Goal: Learn about a topic

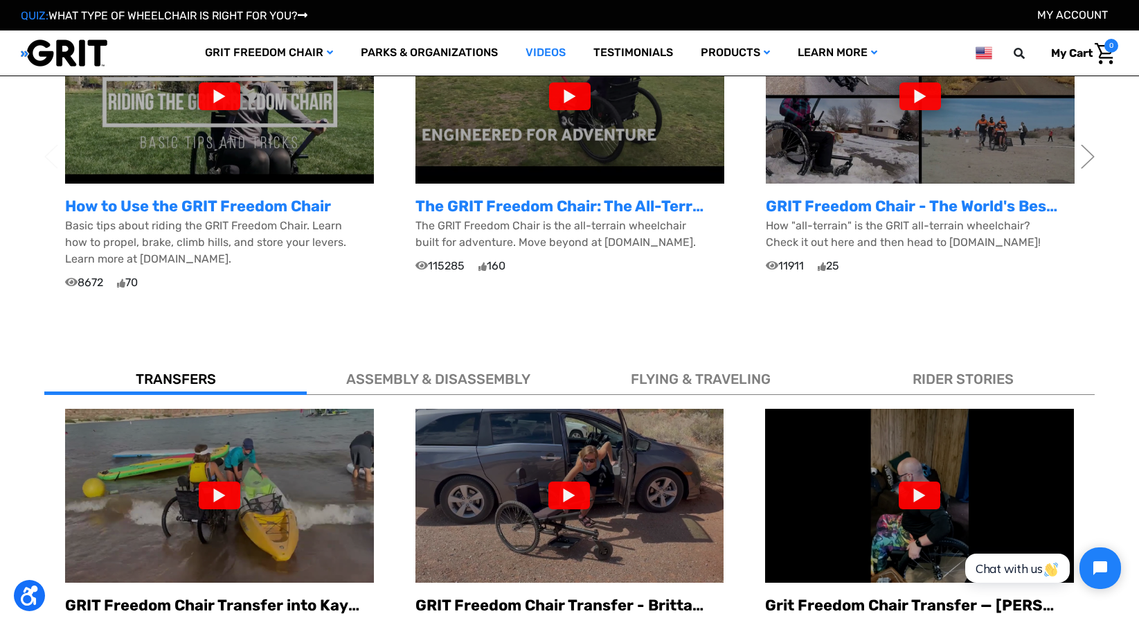
scroll to position [623, 0]
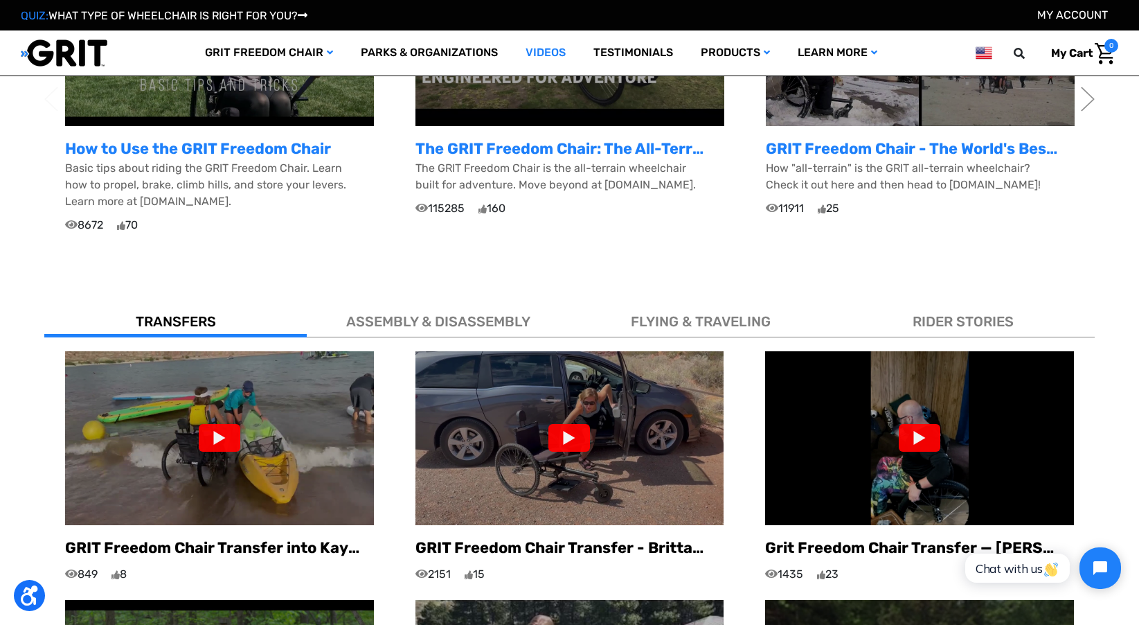
click at [447, 313] on span "ASSEMBLY & DISASSEMBLY" at bounding box center [438, 321] width 184 height 17
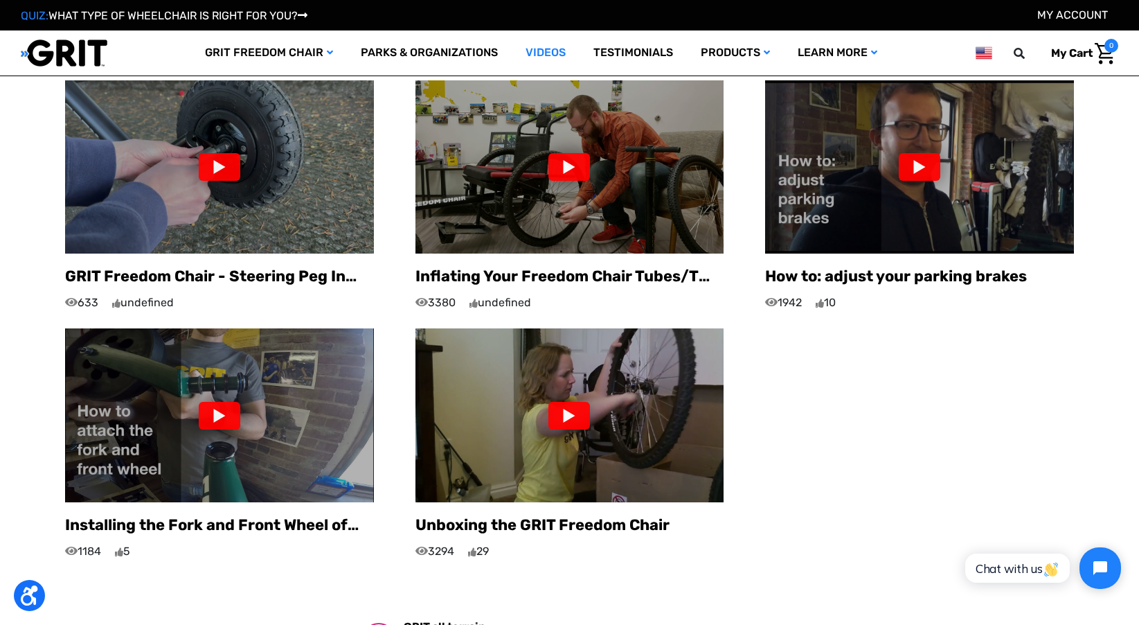
scroll to position [1156, 0]
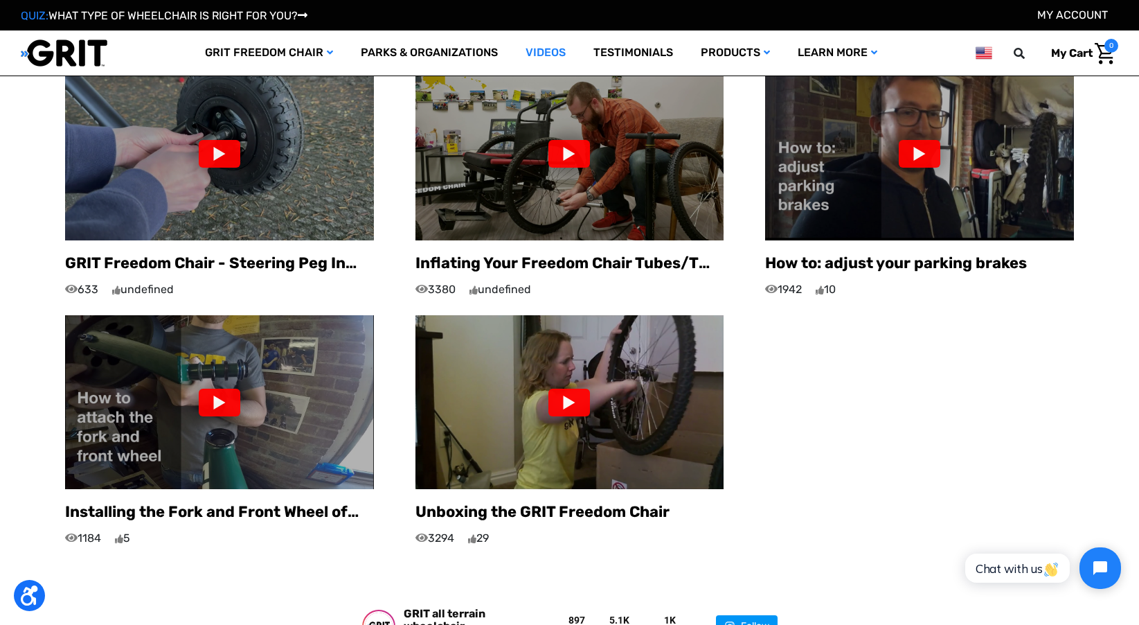
click at [573, 389] on div at bounding box center [570, 403] width 42 height 28
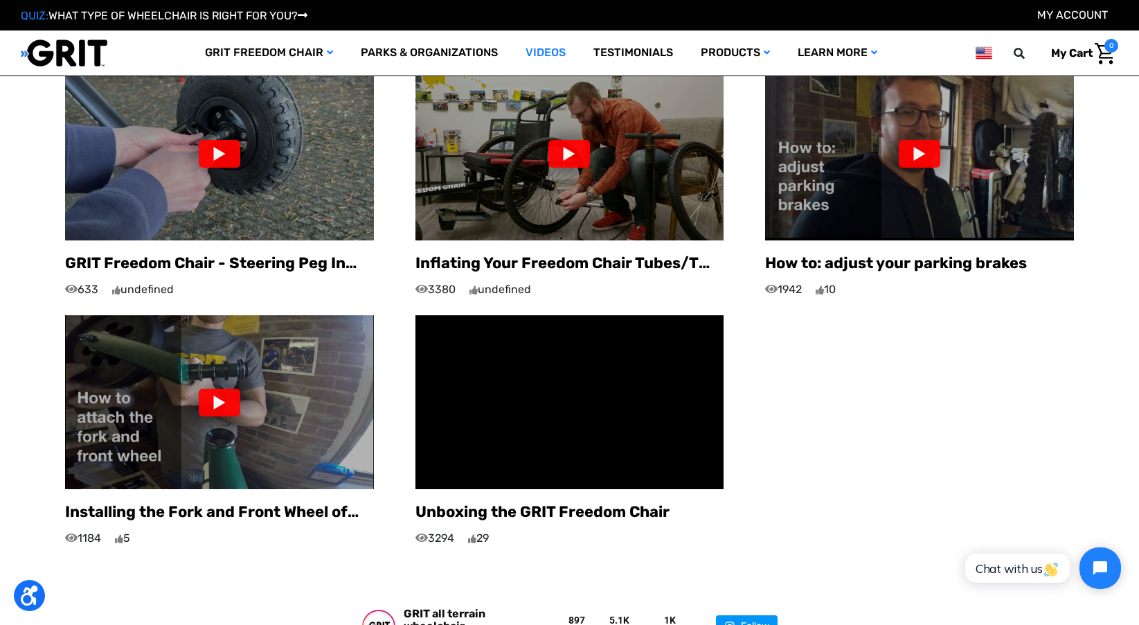
click at [222, 389] on div at bounding box center [220, 403] width 42 height 28
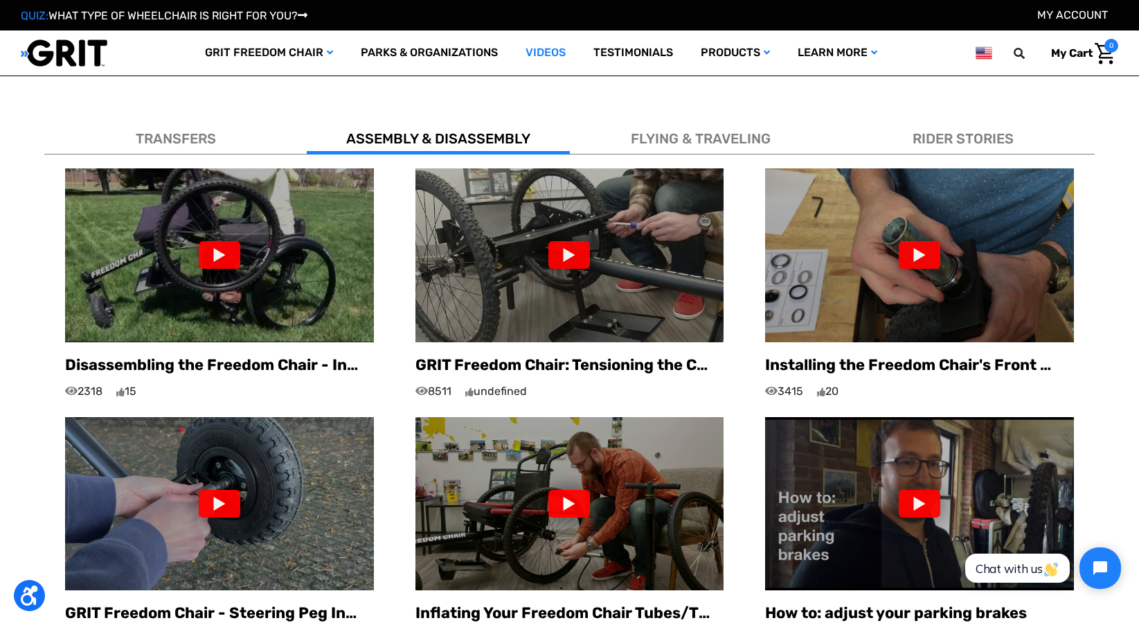
scroll to position [803, 0]
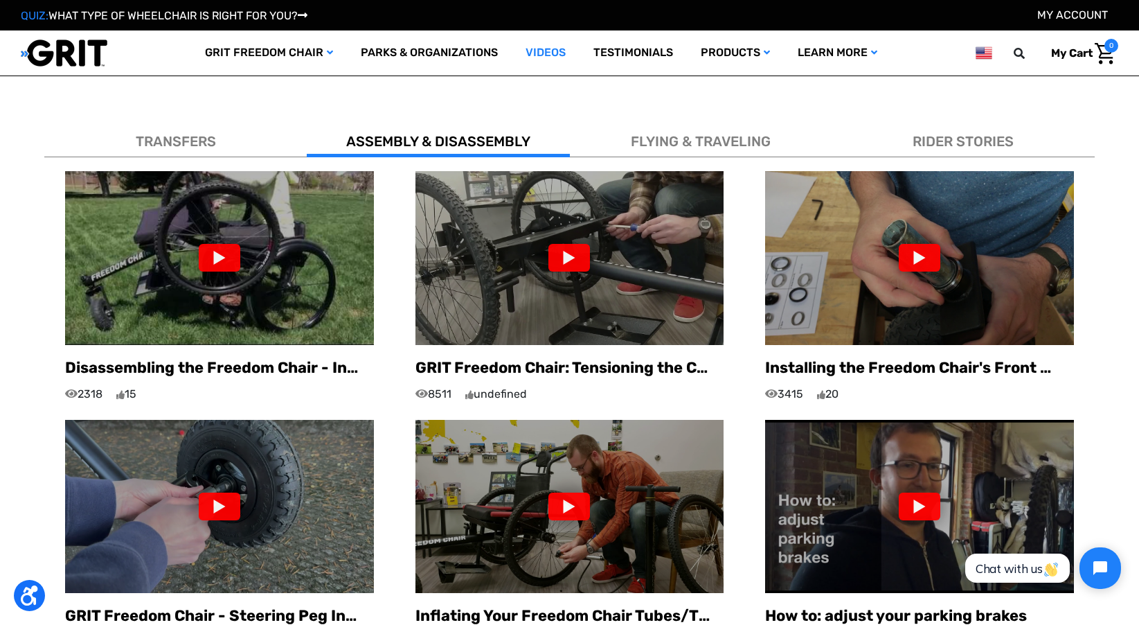
click at [915, 244] on div at bounding box center [920, 258] width 42 height 28
